Goal: Task Accomplishment & Management: Use online tool/utility

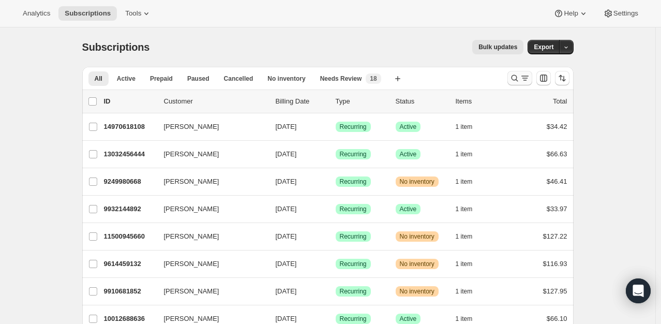
click at [520, 79] on icon "Search and filter results" at bounding box center [515, 78] width 10 height 10
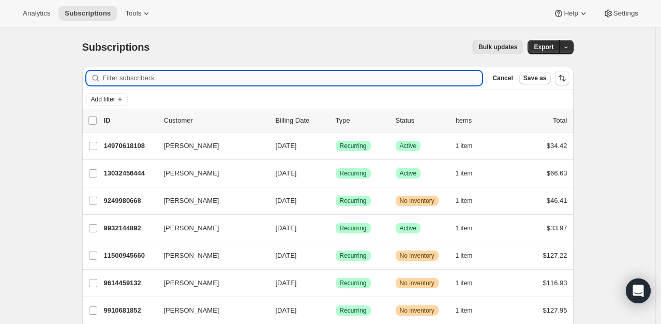
paste input "[EMAIL_ADDRESS][DOMAIN_NAME]"
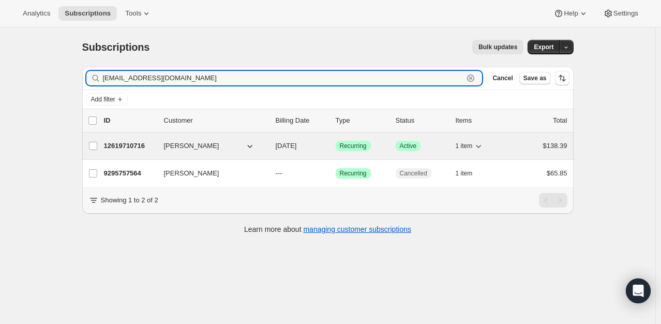
type input "[EMAIL_ADDRESS][DOMAIN_NAME]"
click at [132, 145] on p "12619710716" at bounding box center [130, 146] width 52 height 10
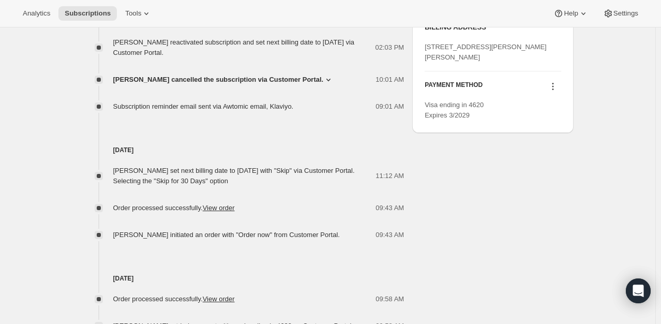
scroll to position [505, 0]
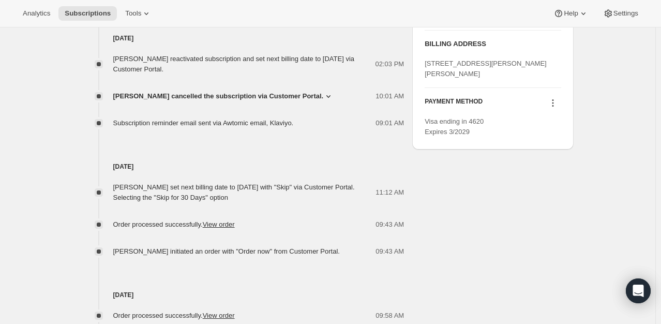
click at [554, 108] on icon at bounding box center [553, 103] width 10 height 10
click at [561, 142] on span "Send link to update card" at bounding box center [555, 142] width 72 height 8
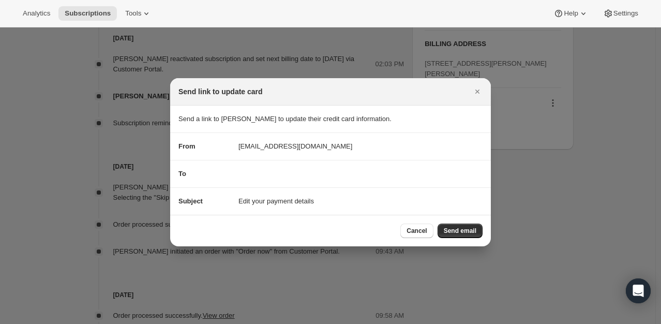
drag, startPoint x: 464, startPoint y: 228, endPoint x: 459, endPoint y: 210, distance: 18.7
click at [464, 229] on span "Send email" at bounding box center [460, 231] width 33 height 8
